Goal: Task Accomplishment & Management: Use online tool/utility

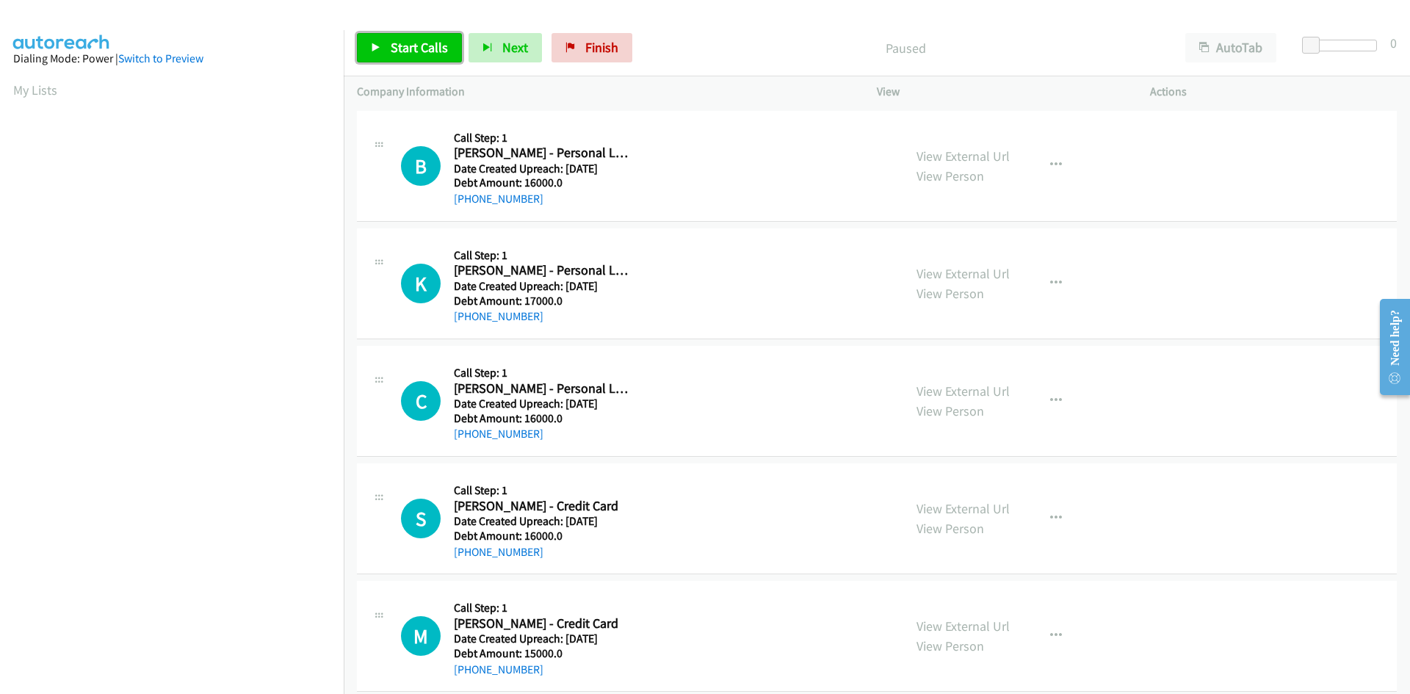
click at [406, 44] on span "Start Calls" at bounding box center [419, 47] width 57 height 17
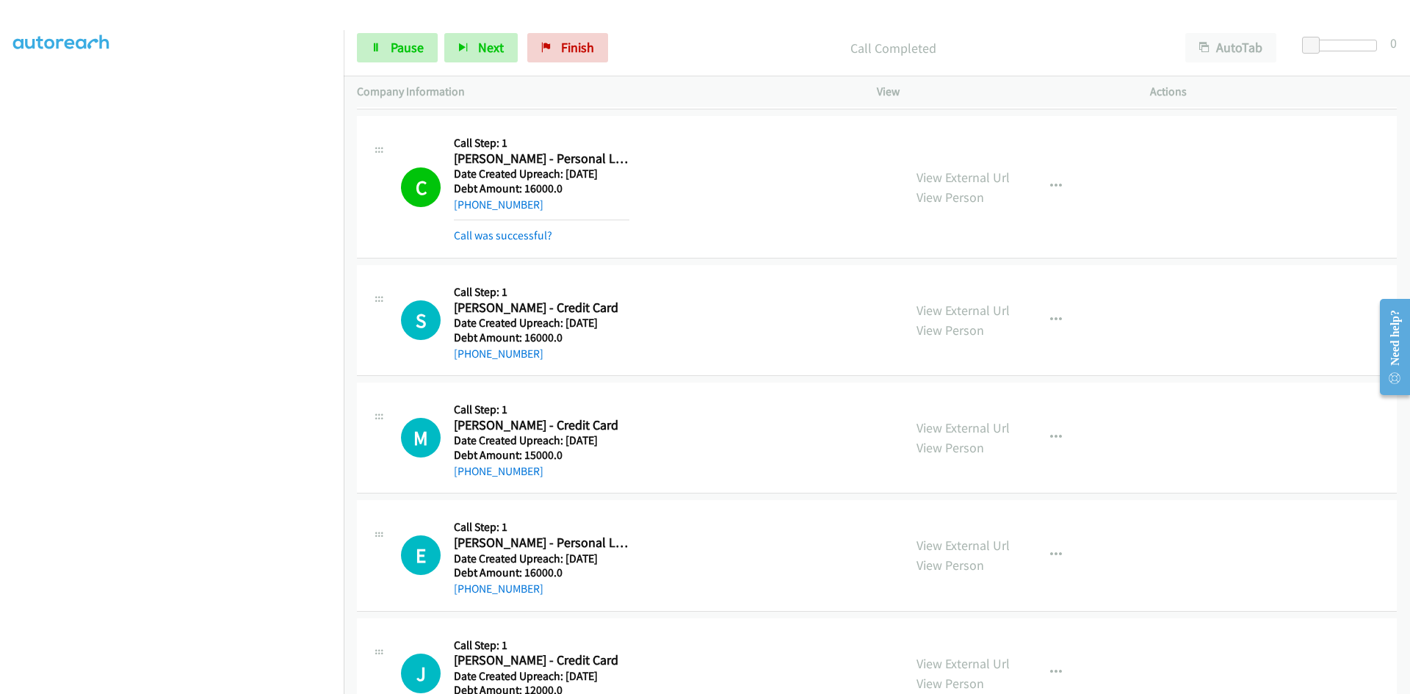
scroll to position [367, 0]
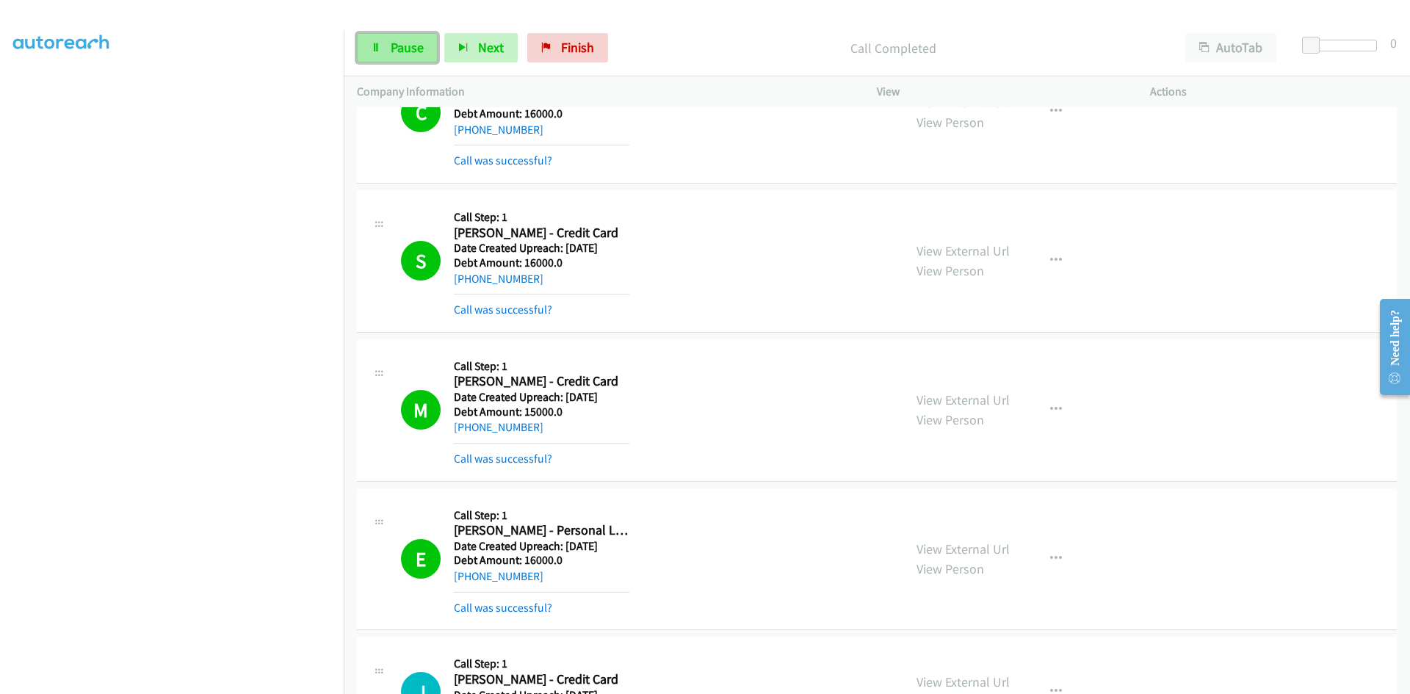
click at [406, 48] on span "Pause" at bounding box center [407, 47] width 33 height 17
click at [418, 44] on span "Start Calls" at bounding box center [419, 47] width 57 height 17
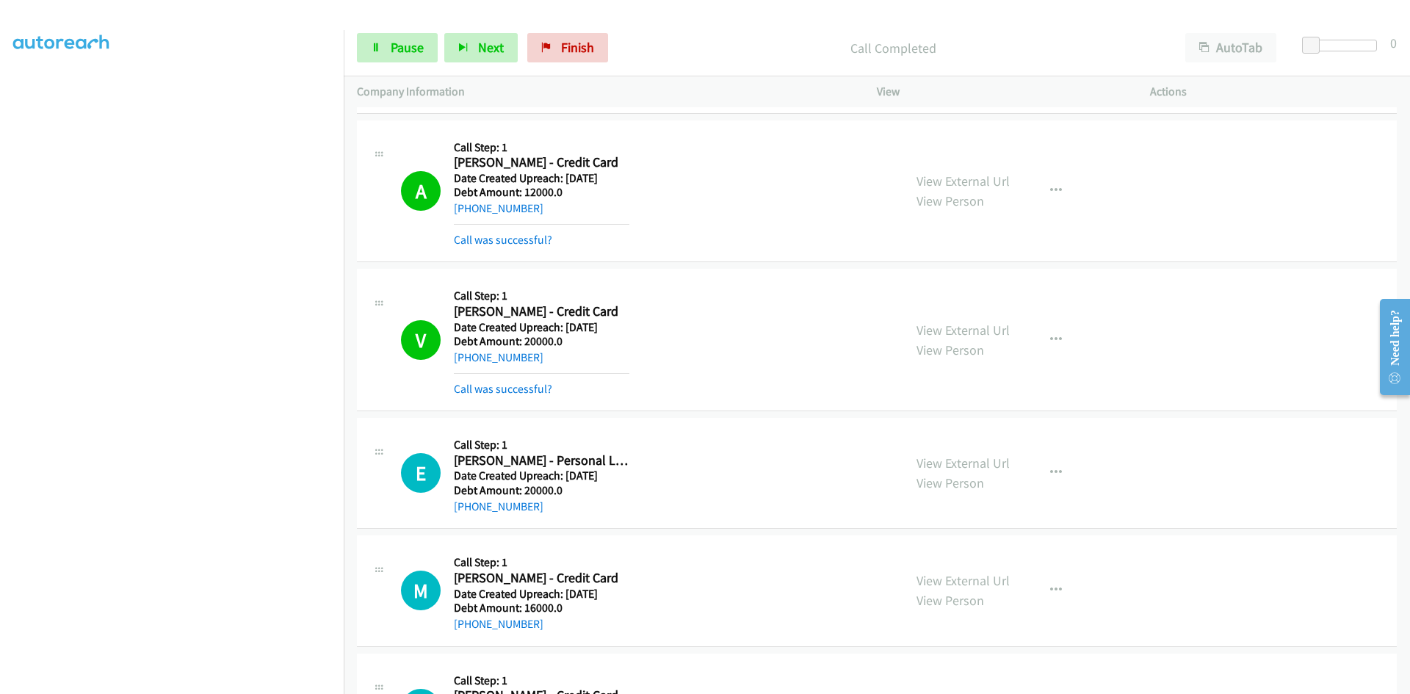
scroll to position [1175, 0]
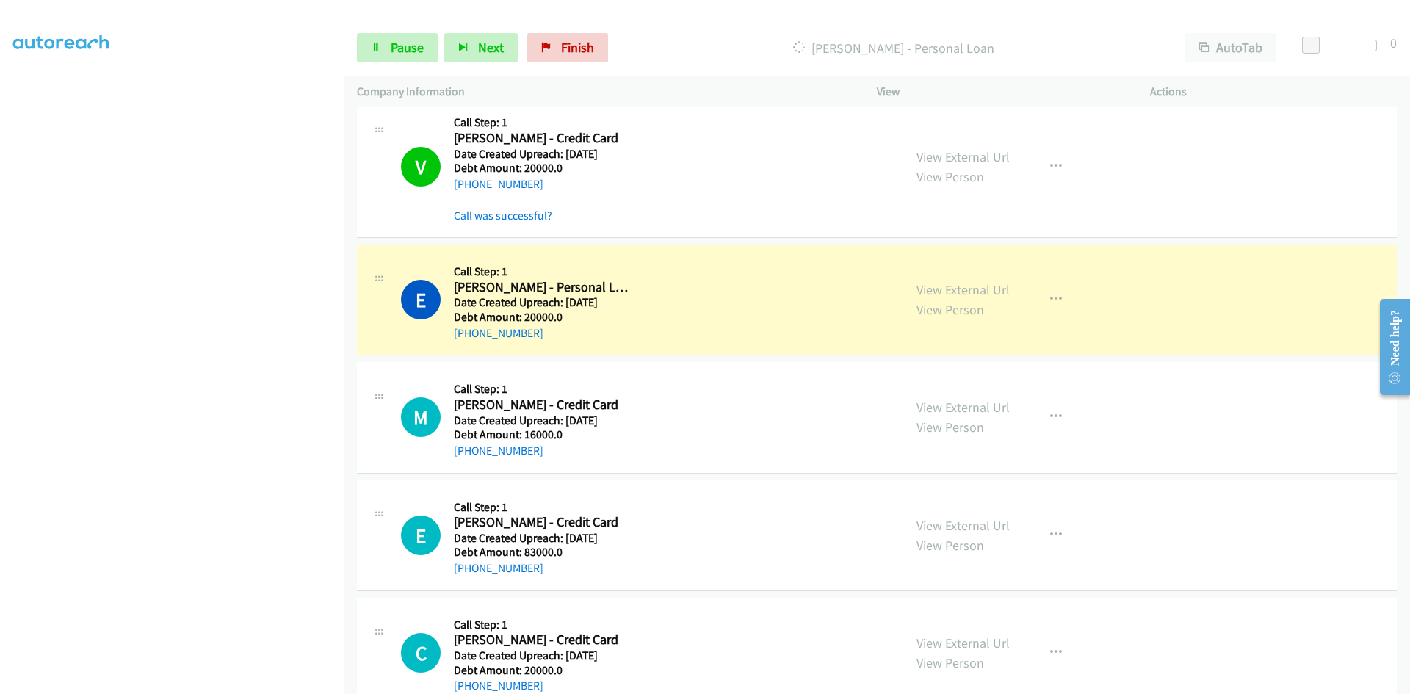
click at [696, 38] on p "[PERSON_NAME] - Personal Loan" at bounding box center [893, 48] width 531 height 20
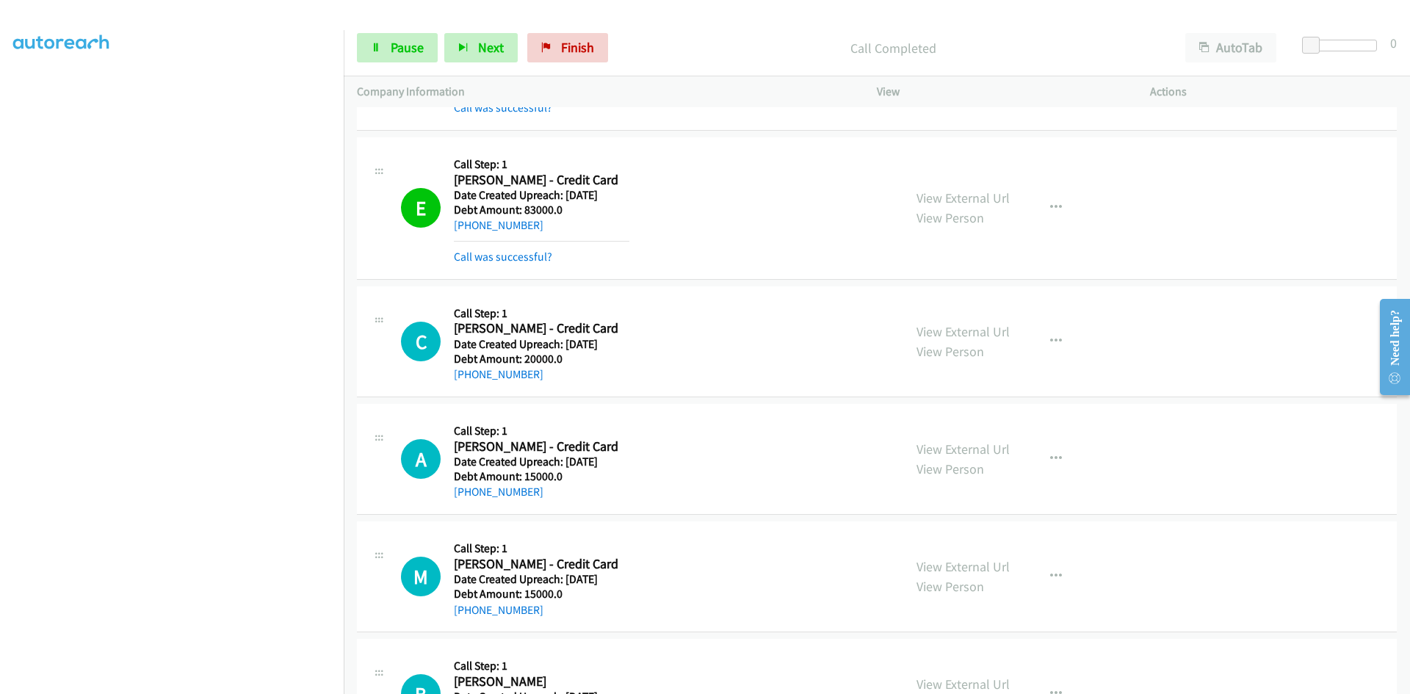
scroll to position [1615, 0]
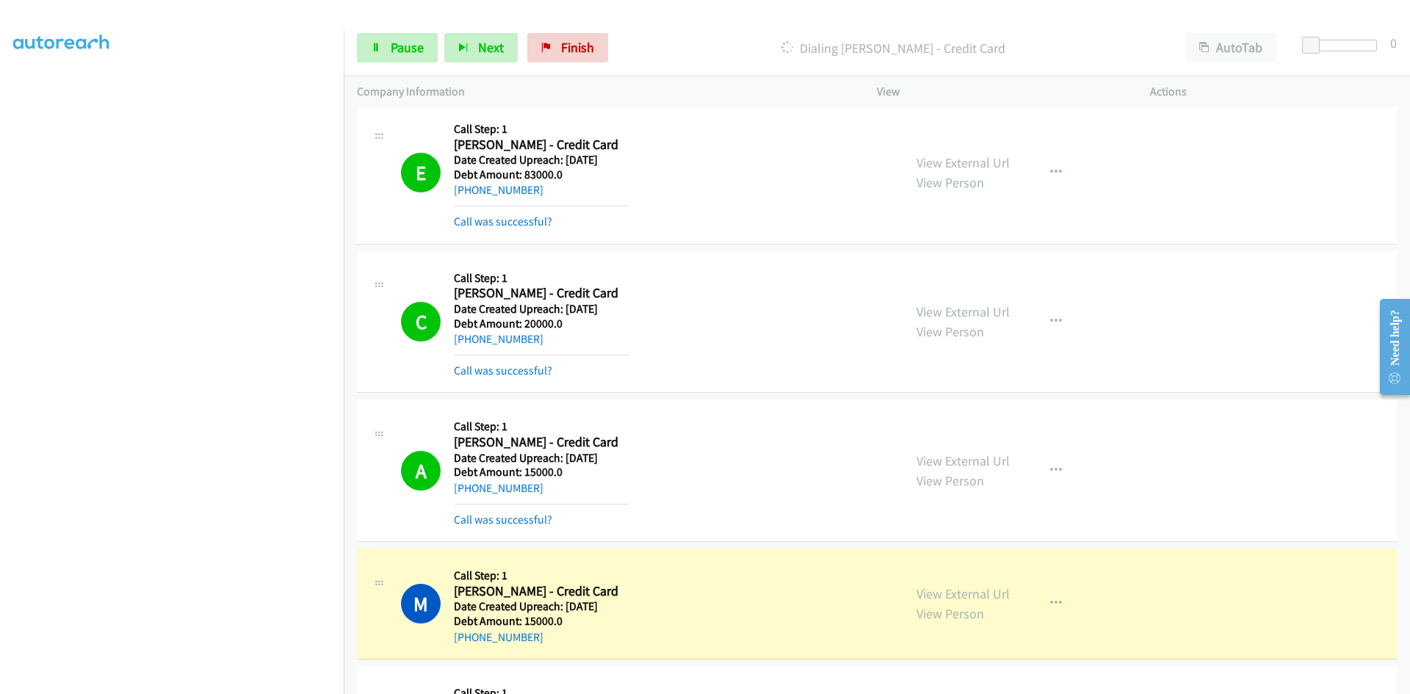
click at [344, 15] on div at bounding box center [698, 28] width 1397 height 57
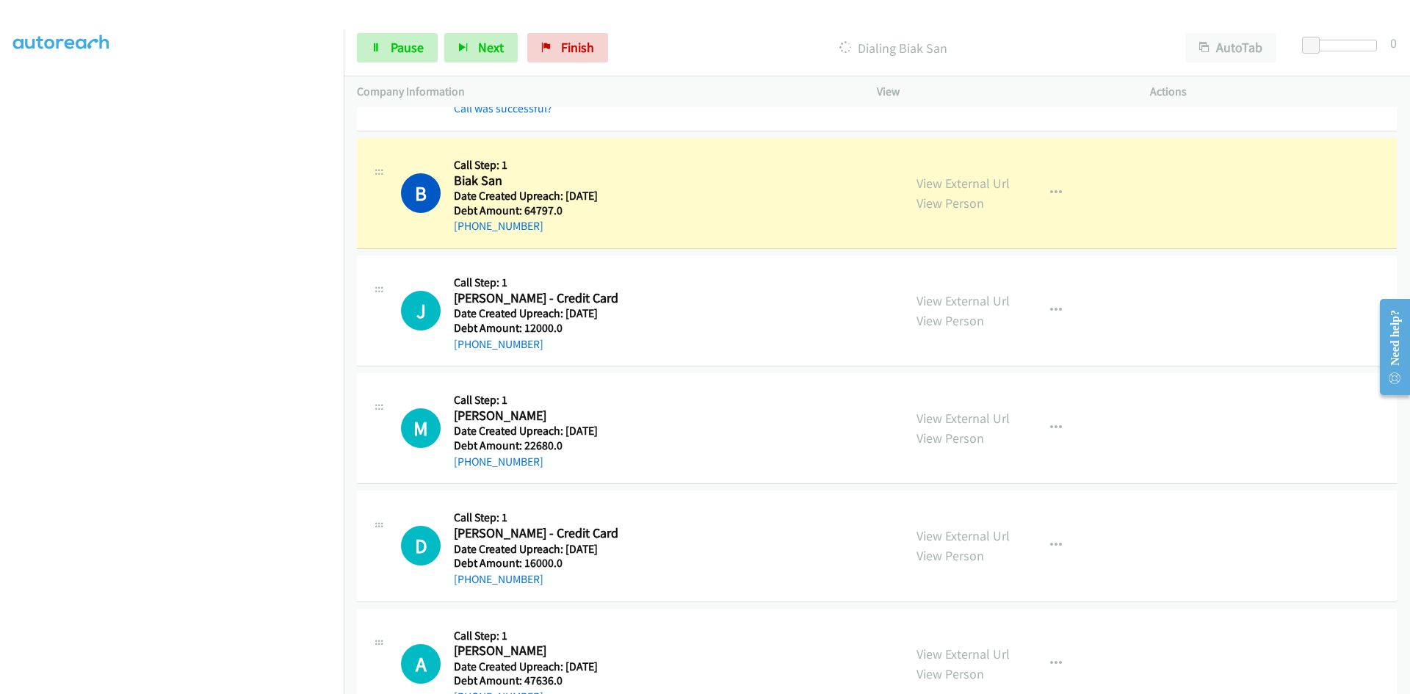
scroll to position [3965, 0]
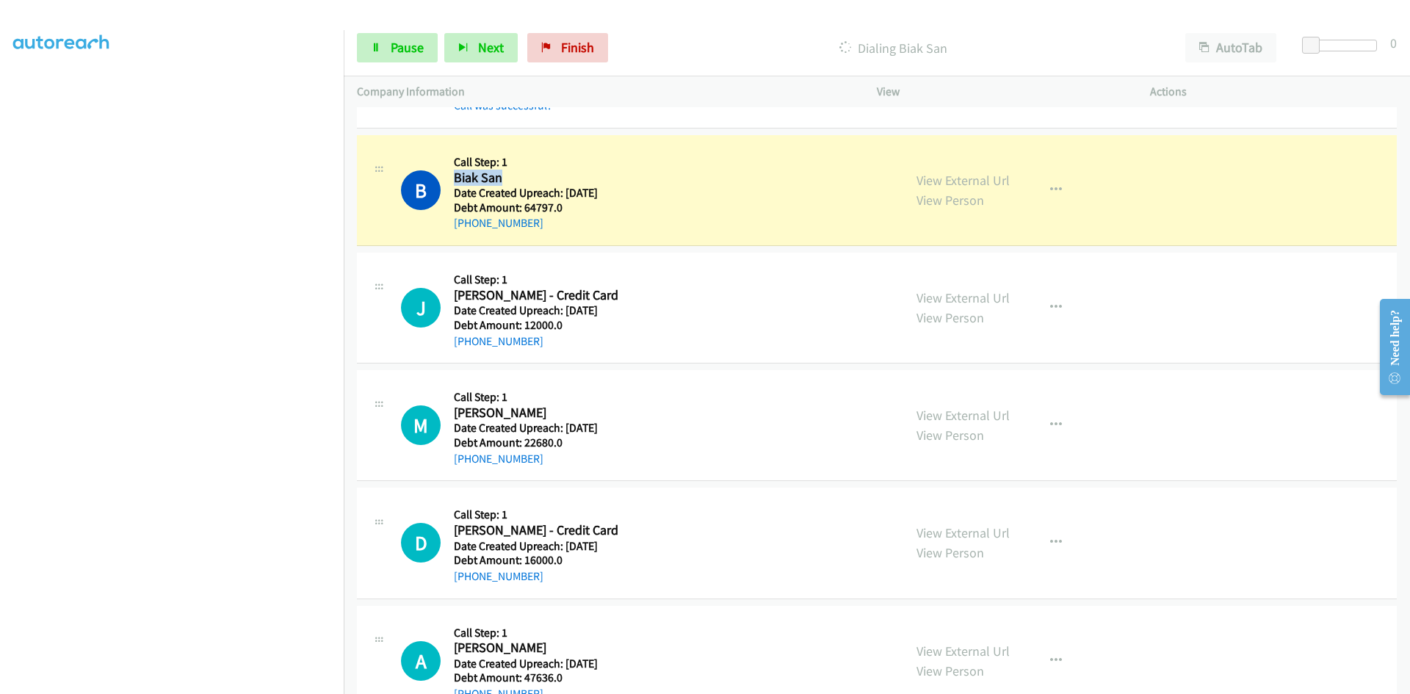
drag, startPoint x: 504, startPoint y: 182, endPoint x: 456, endPoint y: 180, distance: 47.8
click at [456, 180] on h2 "Biak San" at bounding box center [526, 178] width 144 height 17
copy h2 "Biak San"
drag, startPoint x: 544, startPoint y: 224, endPoint x: 469, endPoint y: 228, distance: 75.0
click at [469, 228] on div "[PHONE_NUMBER]" at bounding box center [526, 223] width 144 height 18
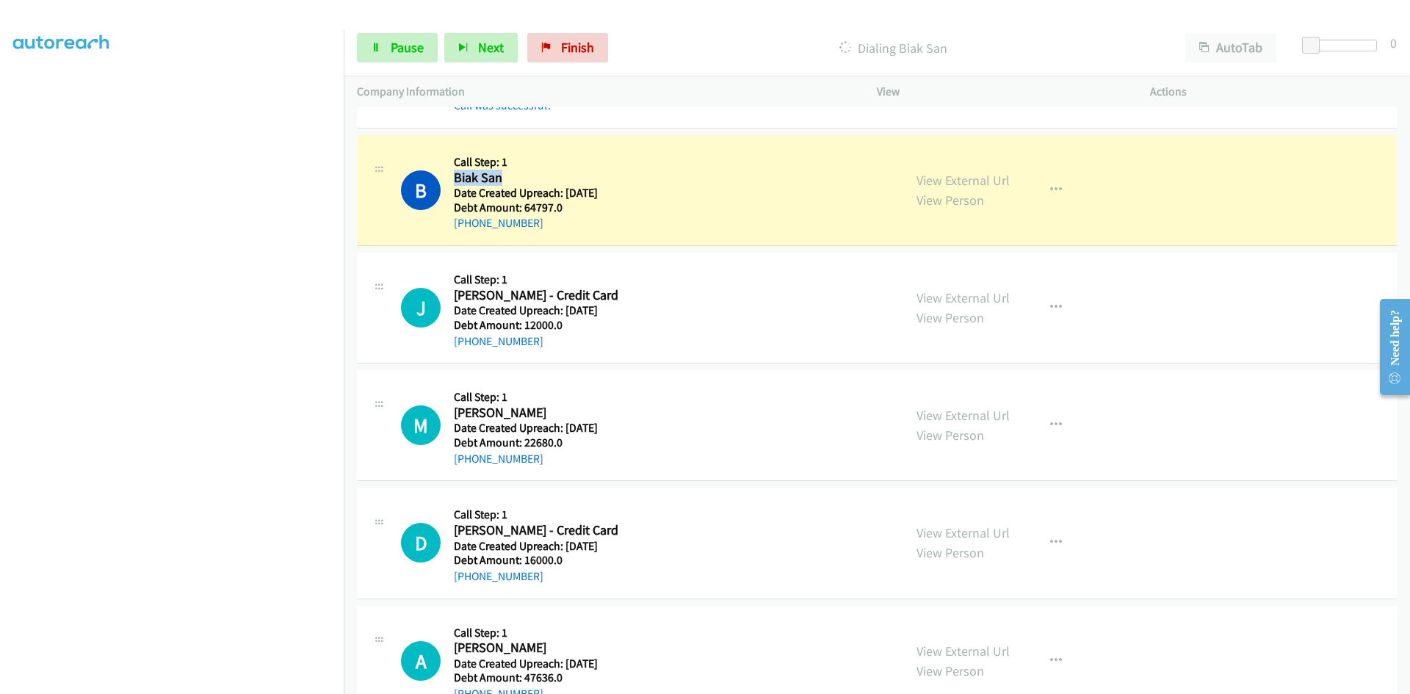
copy link "[PHONE_NUMBER]"
click at [671, 54] on p "Dialing Biak San" at bounding box center [893, 48] width 531 height 20
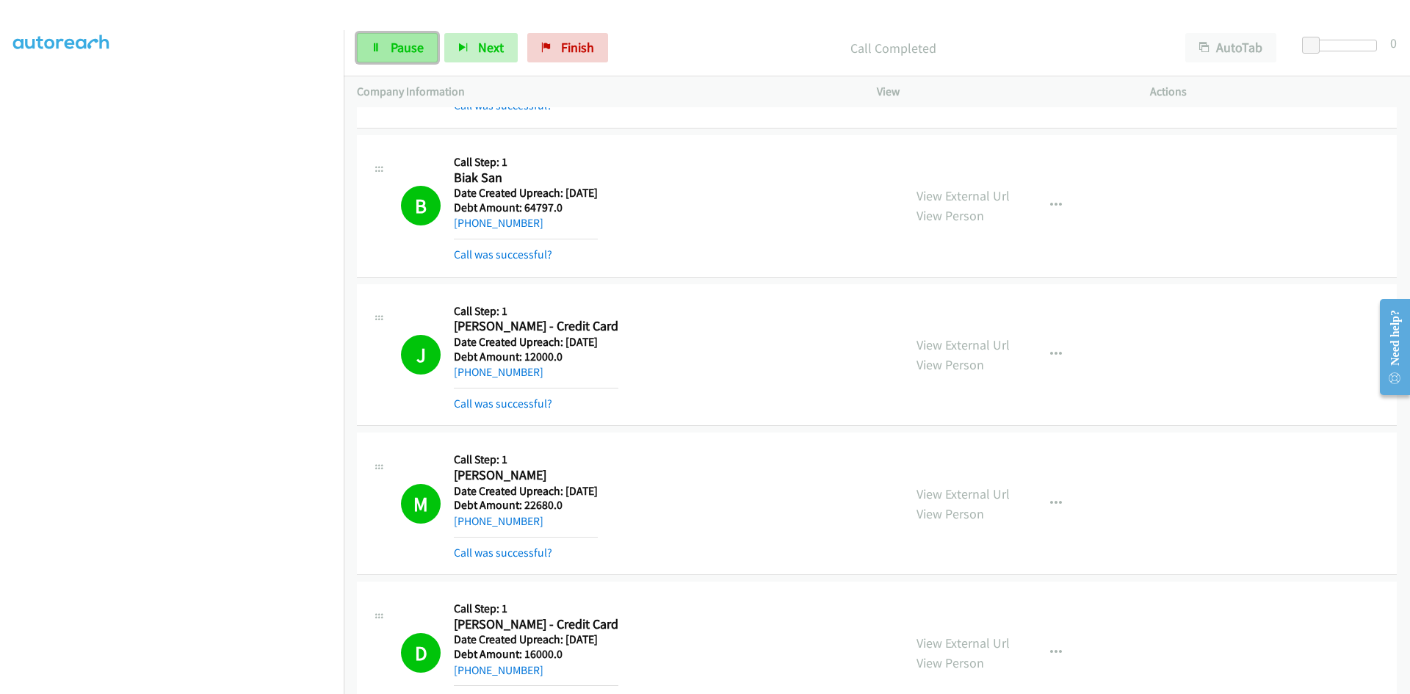
click at [394, 49] on span "Pause" at bounding box center [407, 47] width 33 height 17
click at [682, 30] on div "Start Calls Pause Next Finish Call Completed AutoTab AutoTab 0" at bounding box center [877, 48] width 1066 height 57
